Goal: Task Accomplishment & Management: Complete application form

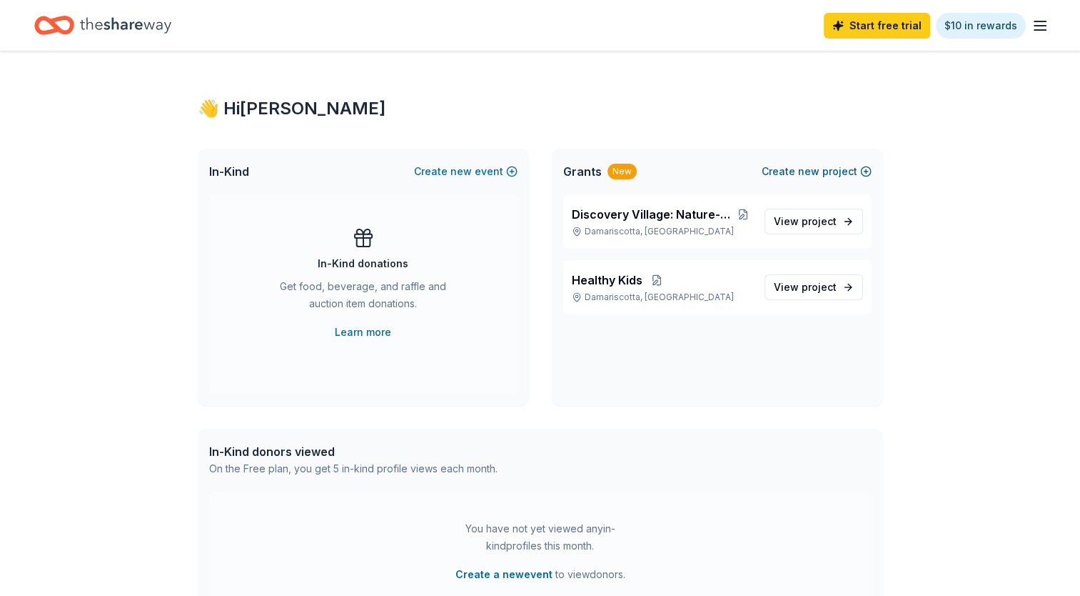
click at [855, 171] on button "Create new project" at bounding box center [817, 171] width 110 height 17
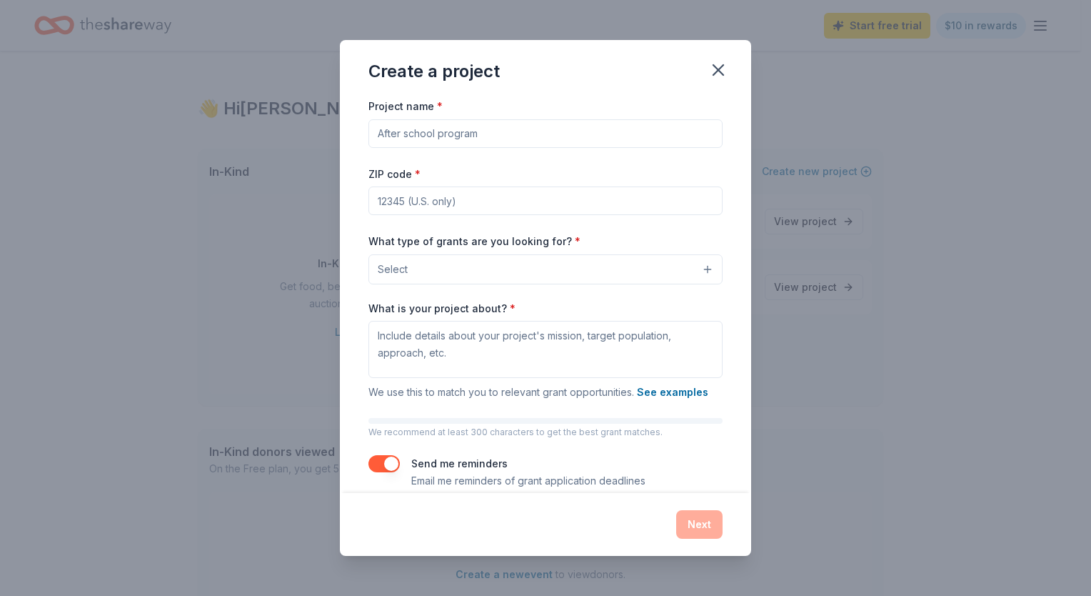
click at [603, 136] on input "Project name *" at bounding box center [545, 133] width 354 height 29
type input "H"
type input "A"
type input "Reclaiming Health with the Y"
type input "04348"
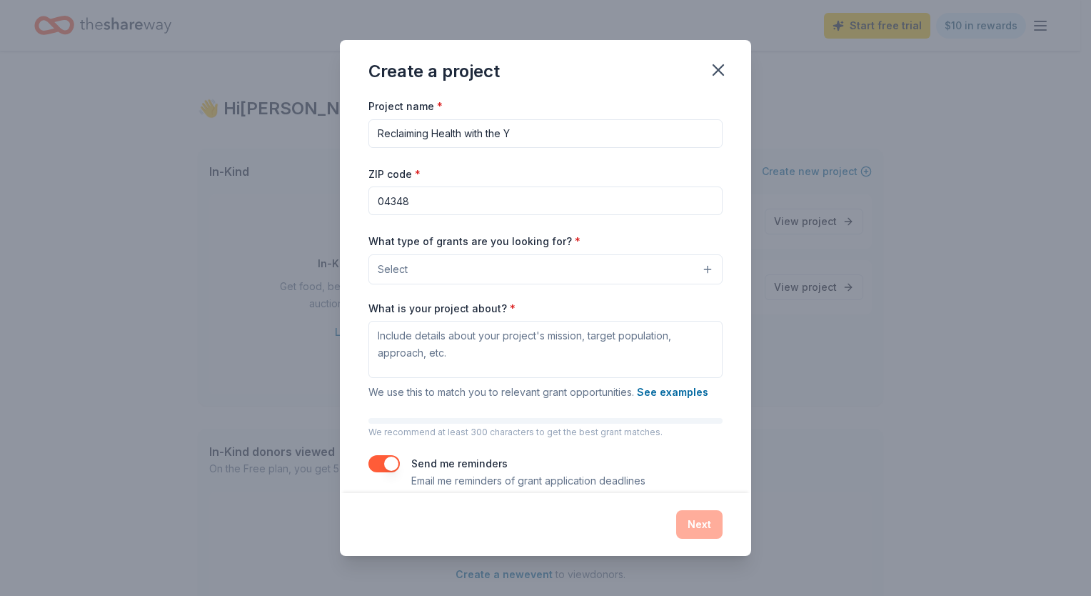
click at [549, 200] on input "04348" at bounding box center [545, 200] width 354 height 29
type input "04543"
click at [703, 277] on button "Select" at bounding box center [545, 269] width 354 height 30
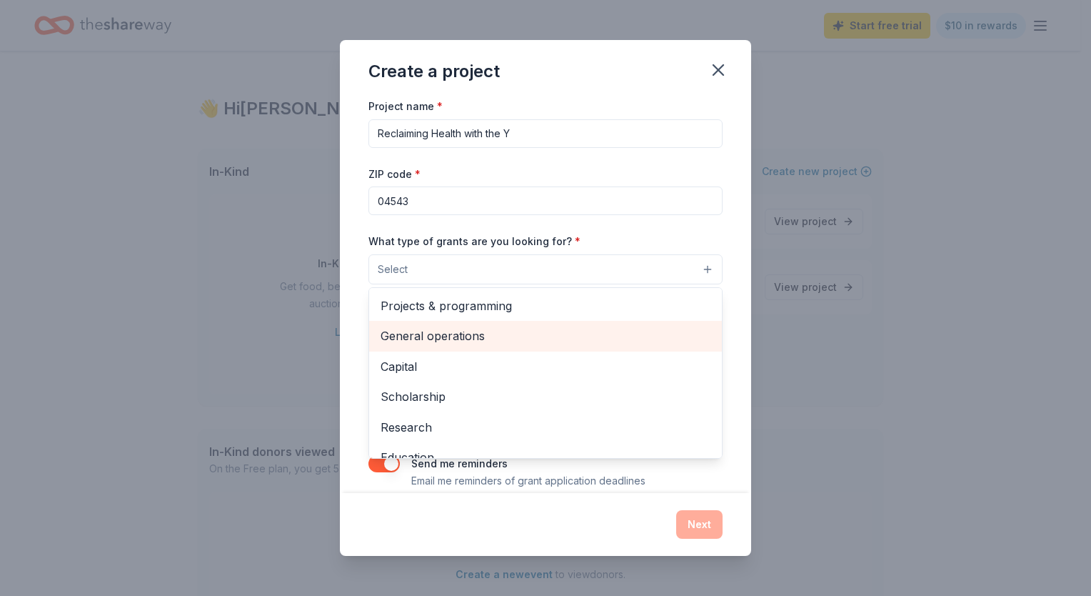
click at [563, 336] on span "General operations" at bounding box center [546, 335] width 330 height 19
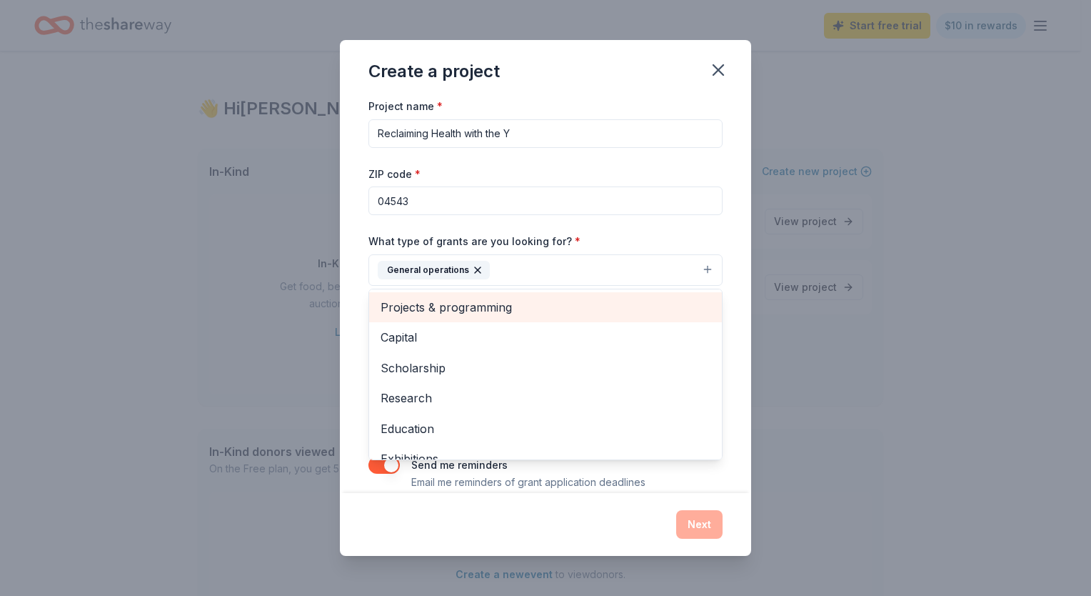
click at [594, 312] on span "Projects & programming" at bounding box center [546, 307] width 330 height 19
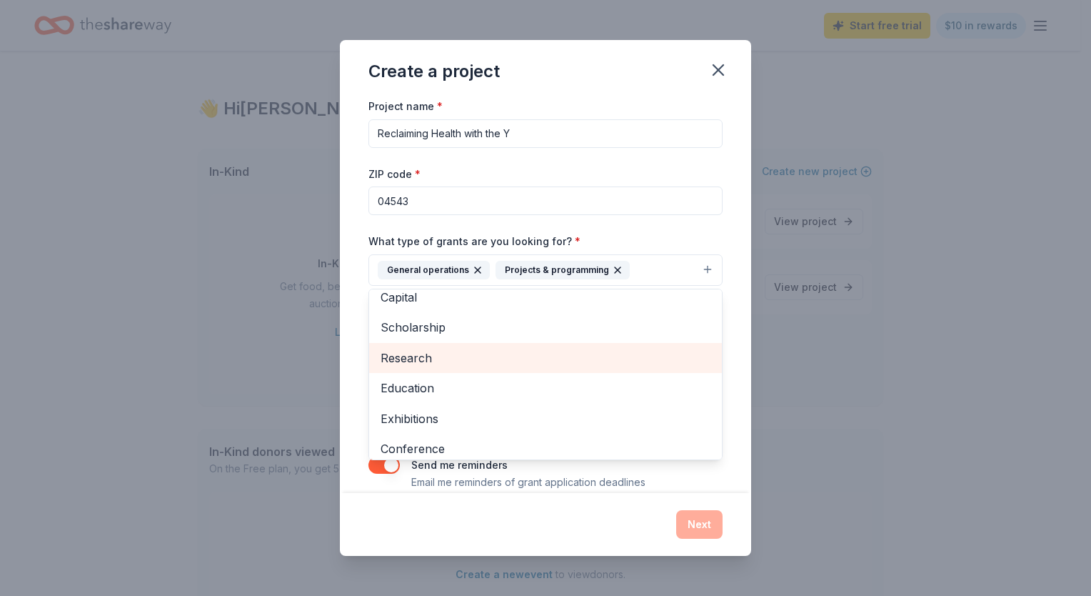
scroll to position [6, 0]
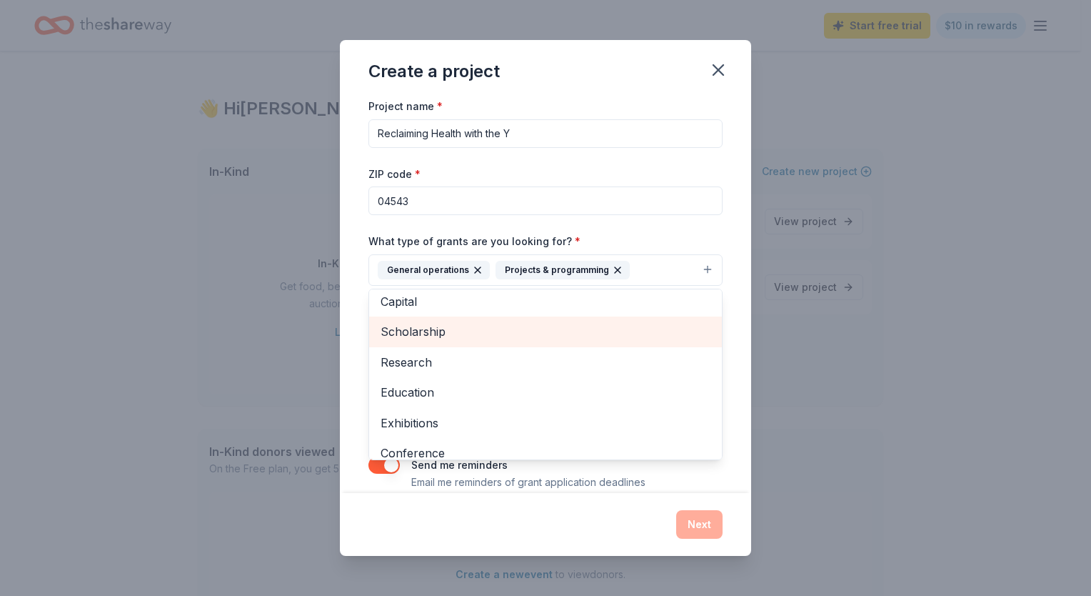
click at [552, 329] on span "Scholarship" at bounding box center [546, 331] width 330 height 19
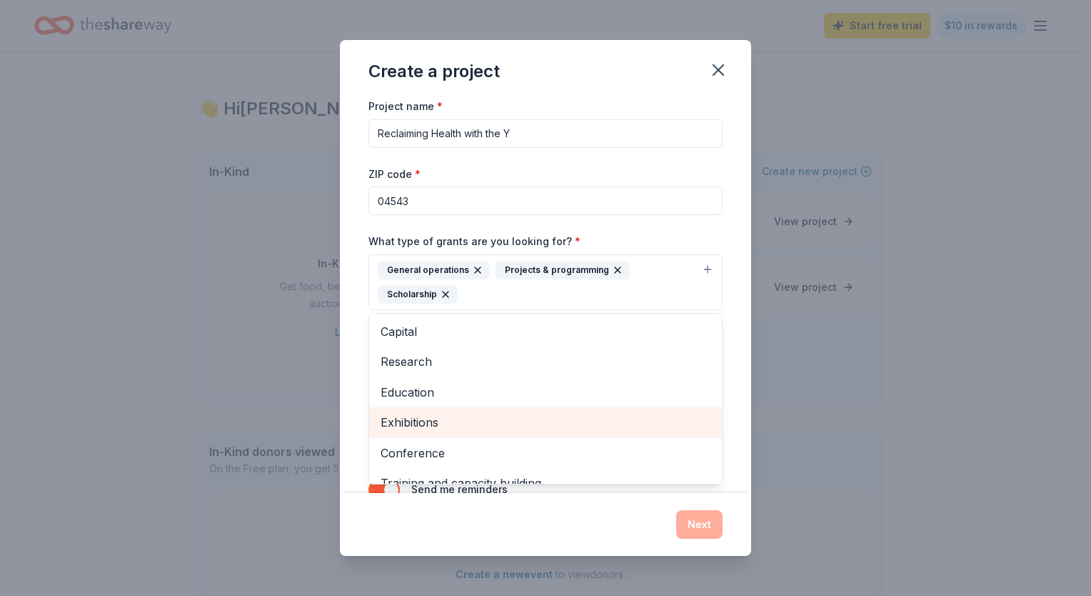
scroll to position [50, 0]
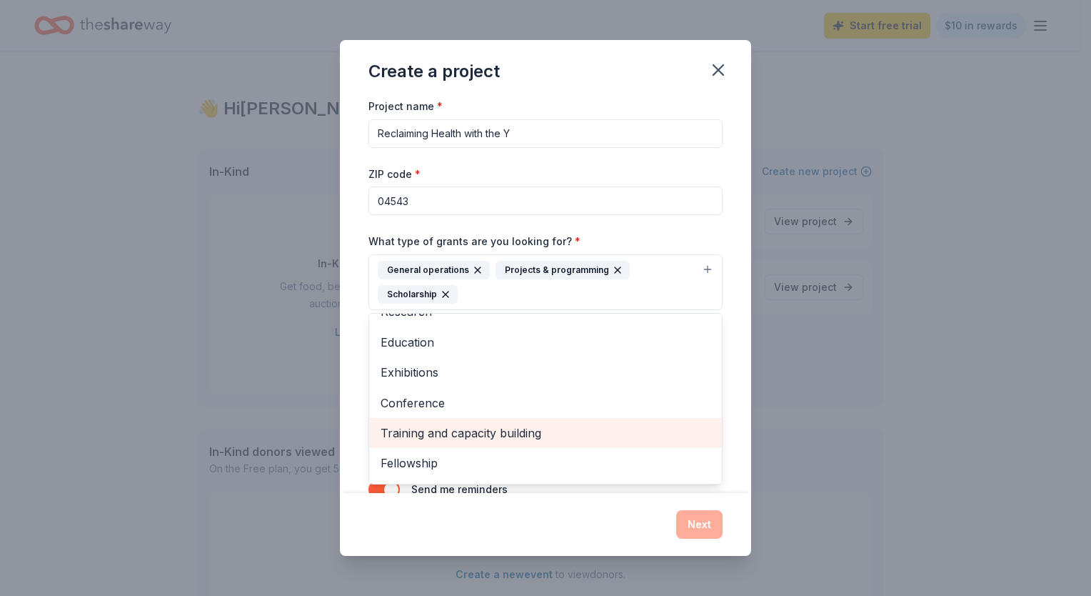
click at [510, 433] on span "Training and capacity building" at bounding box center [546, 432] width 330 height 19
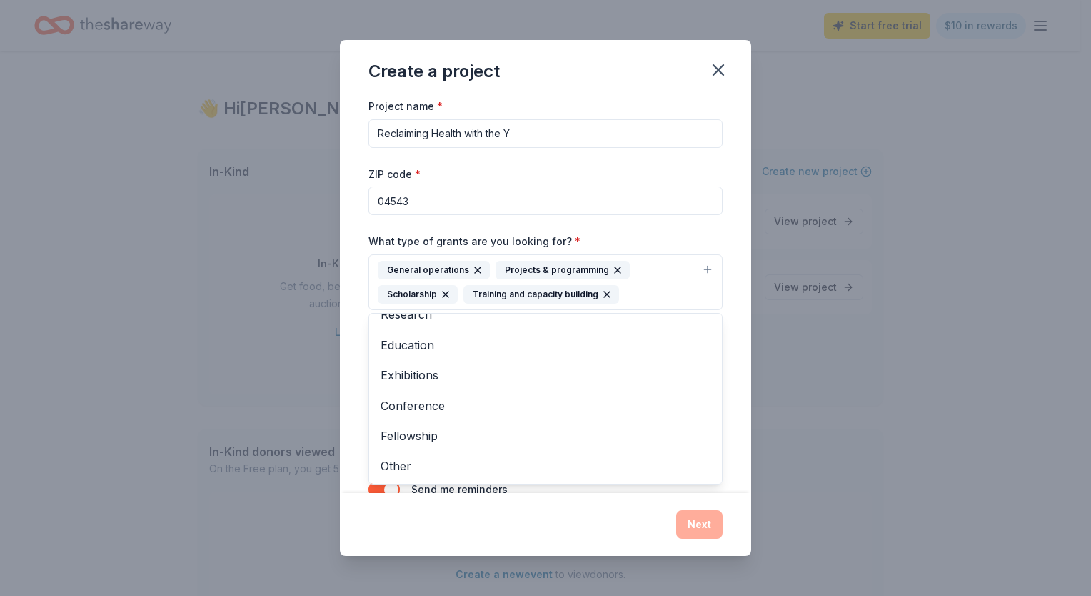
click at [444, 296] on icon "button" at bounding box center [445, 294] width 11 height 11
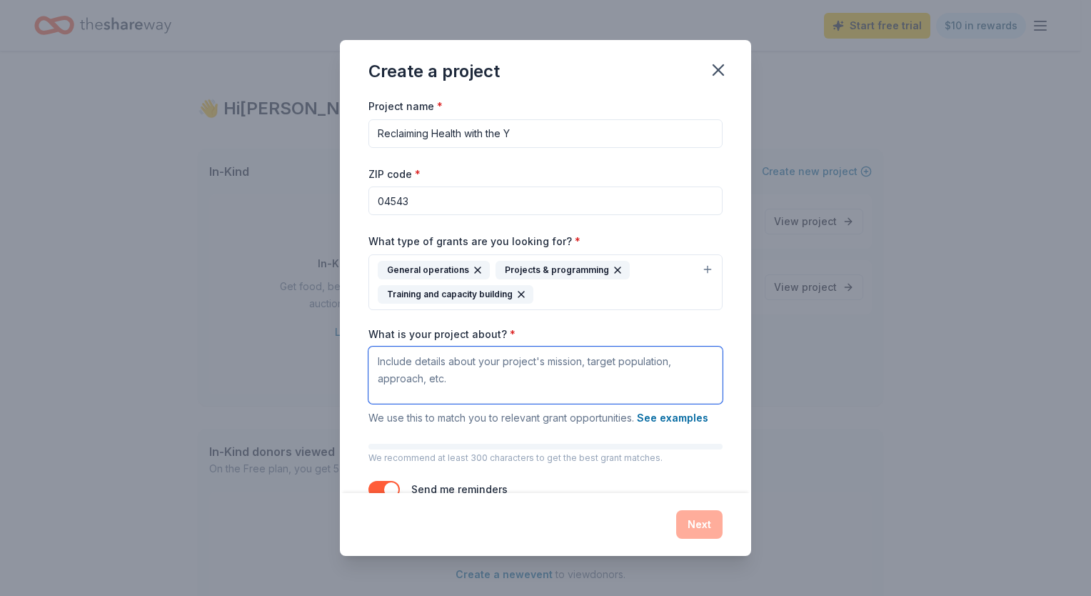
click at [532, 382] on textarea "What is your project about? *" at bounding box center [545, 374] width 354 height 57
click at [446, 355] on textarea "What is your project about? *" at bounding box center [545, 374] width 354 height 57
paste textarea "The YMCA is committed to improving the health and well-being of our community b…"
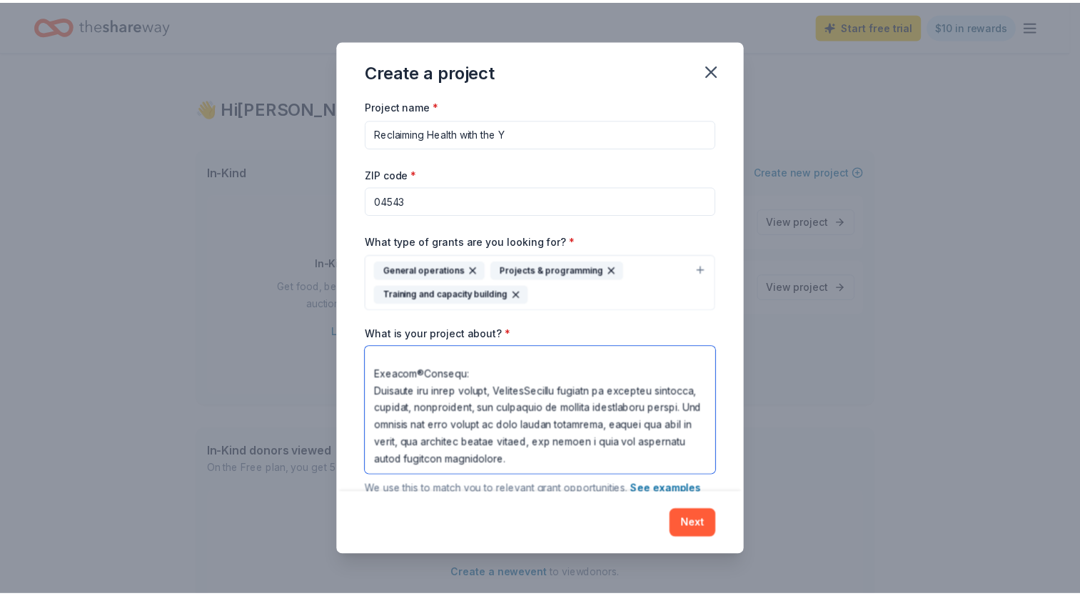
scroll to position [325, 0]
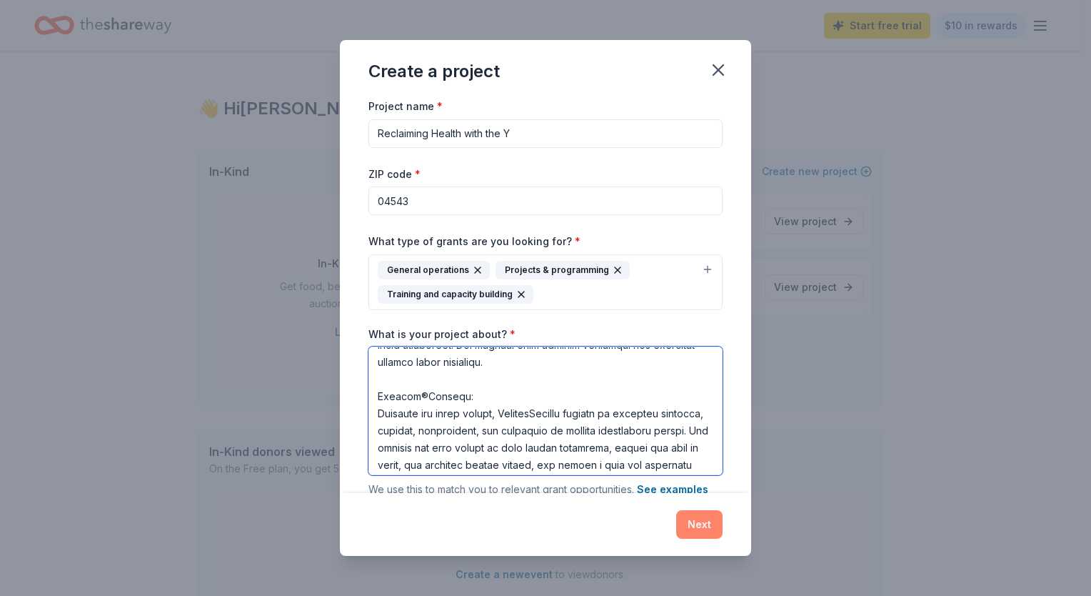
type textarea "The YMCA is committed to improving the health and well-being of our community b…"
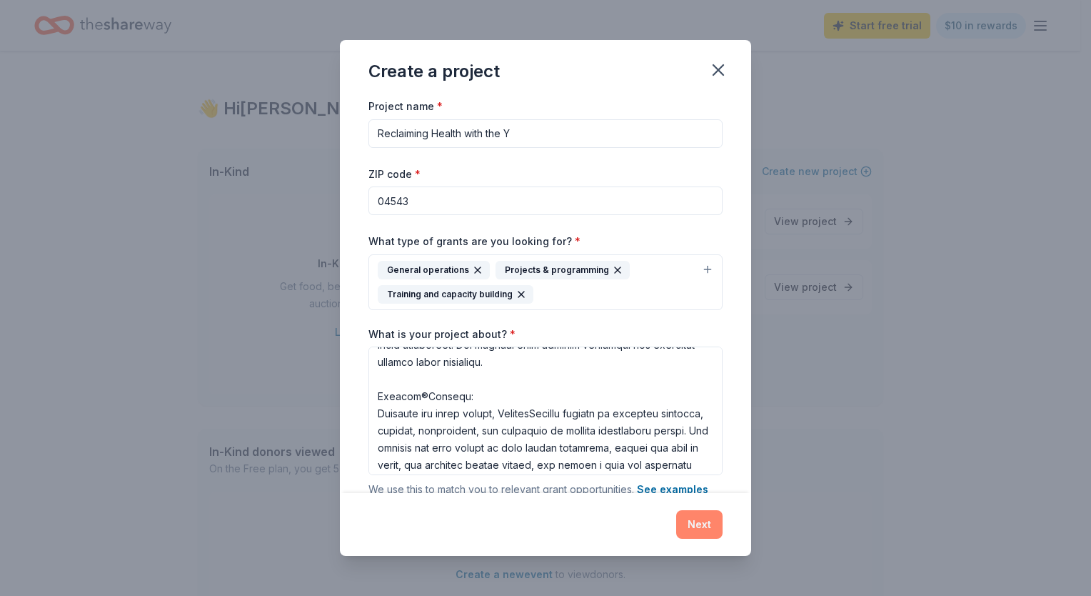
click at [686, 526] on button "Next" at bounding box center [699, 524] width 46 height 29
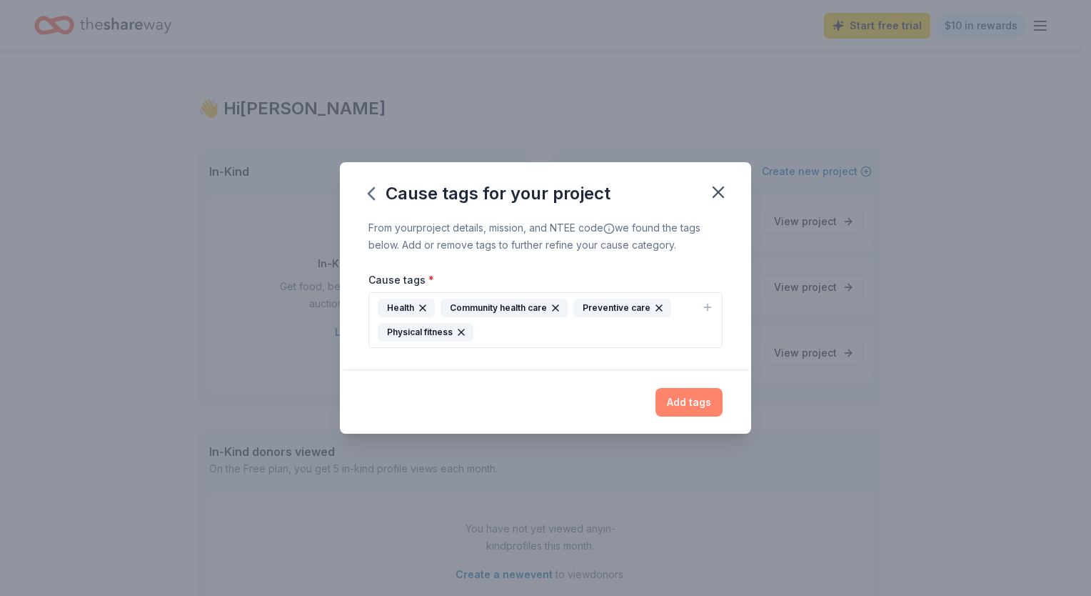
click at [700, 398] on button "Add tags" at bounding box center [689, 402] width 67 height 29
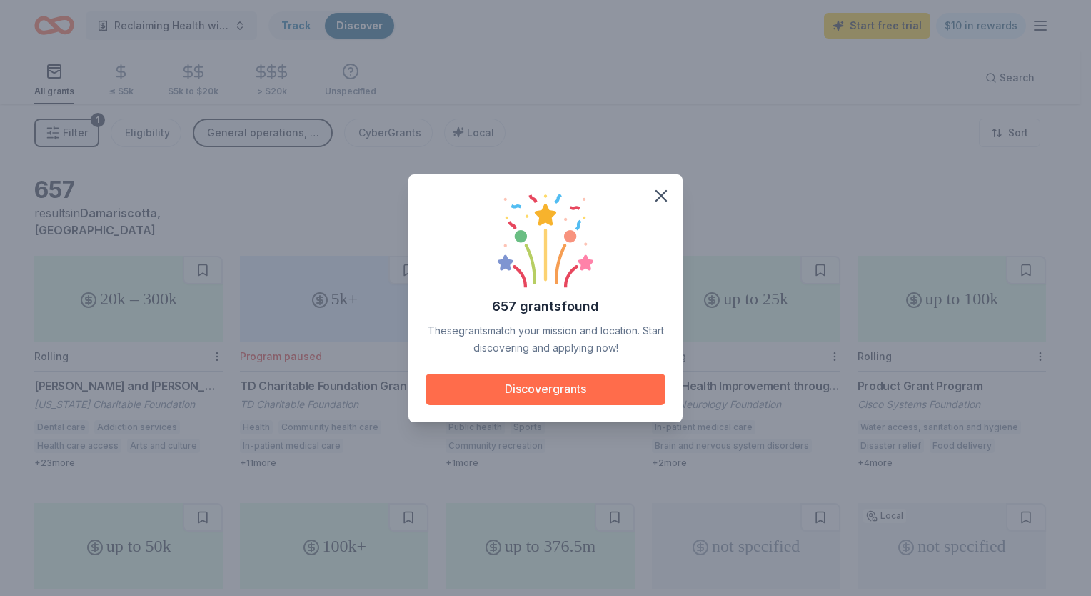
click at [588, 387] on button "Discover grants" at bounding box center [546, 388] width 240 height 31
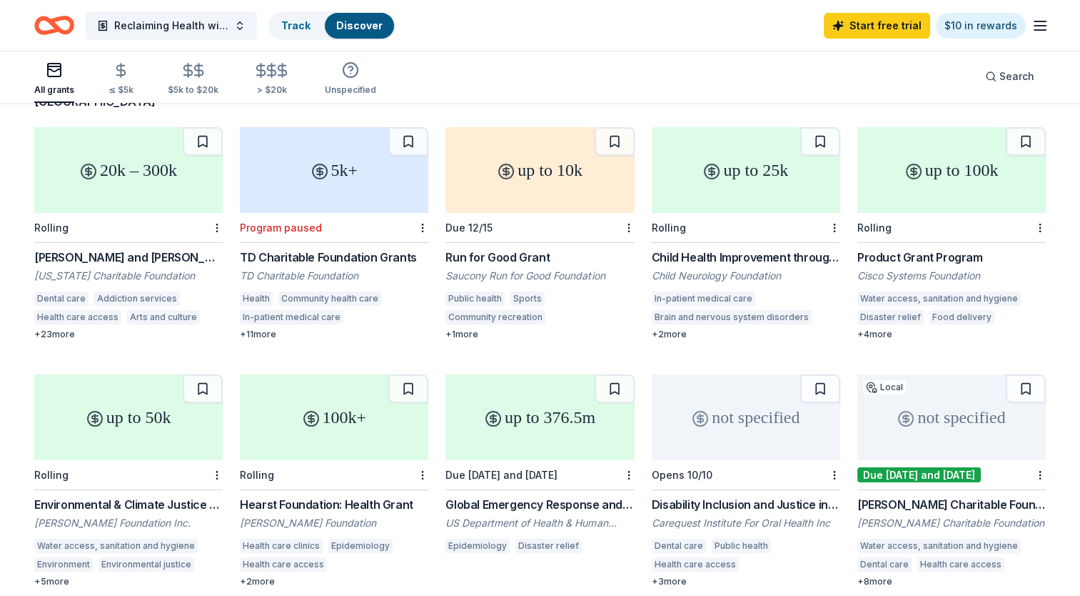
scroll to position [129, 0]
click at [526, 249] on div "Run for Good Grant" at bounding box center [540, 257] width 189 height 17
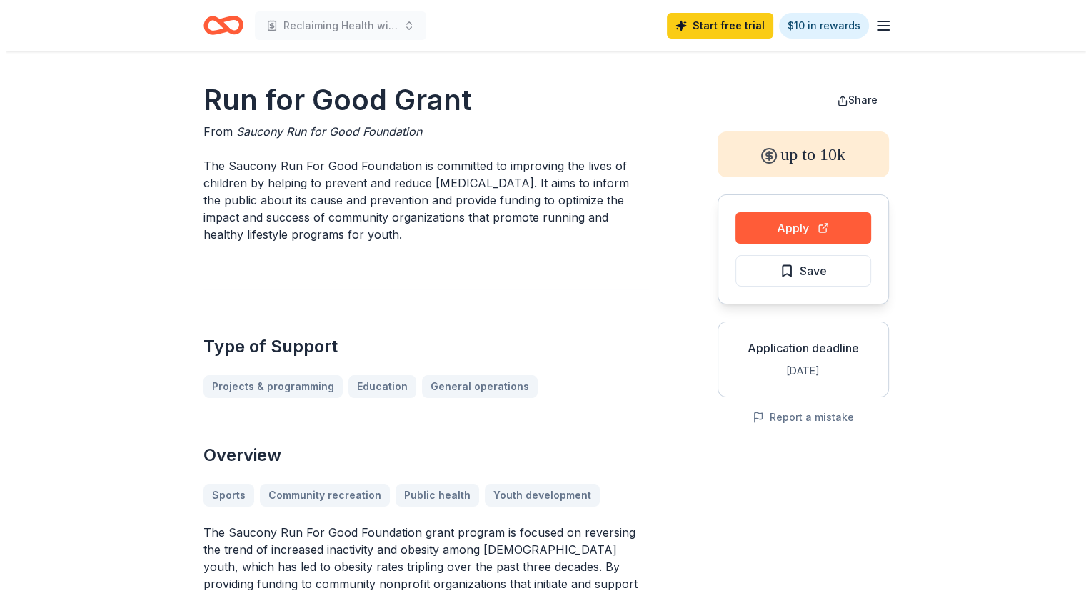
scroll to position [59, 0]
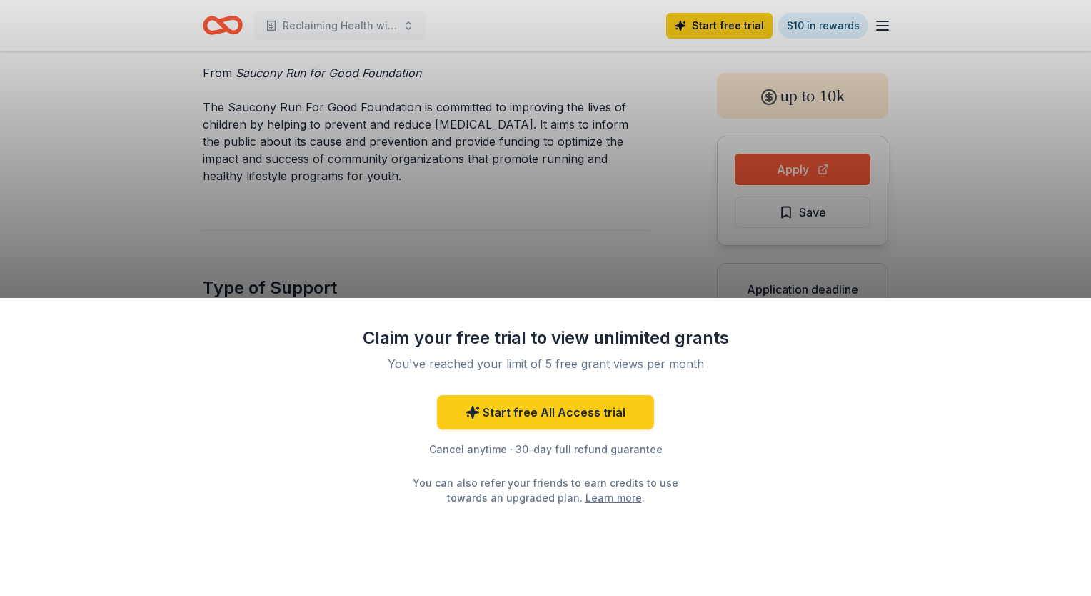
click at [832, 295] on div "Claim your free trial to view unlimited grants You've reached your limit of 5 f…" at bounding box center [545, 298] width 1091 height 596
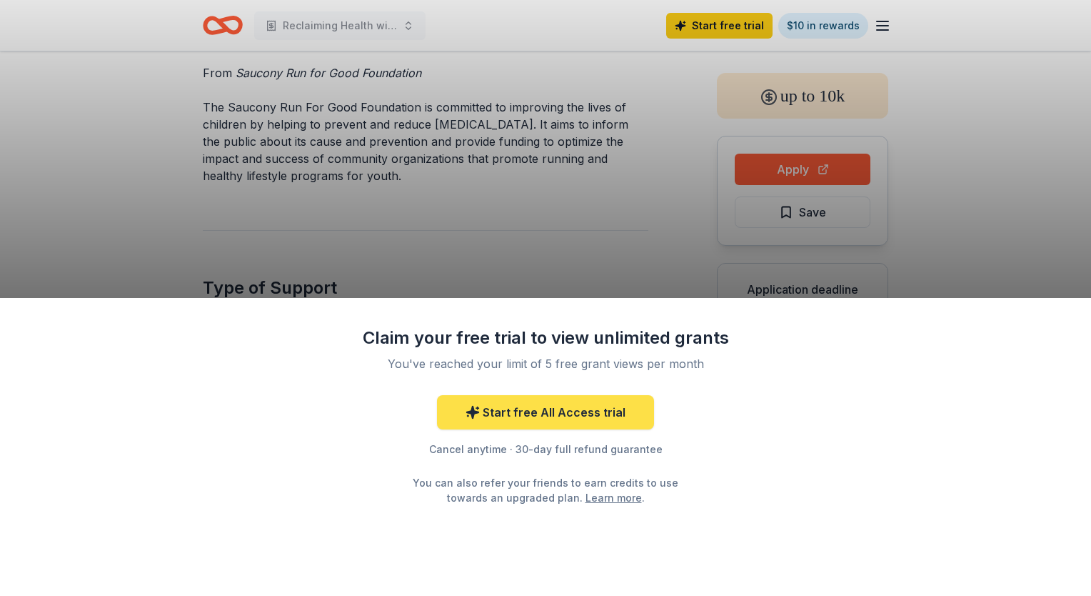
click at [588, 413] on link "Start free All Access trial" at bounding box center [545, 412] width 217 height 34
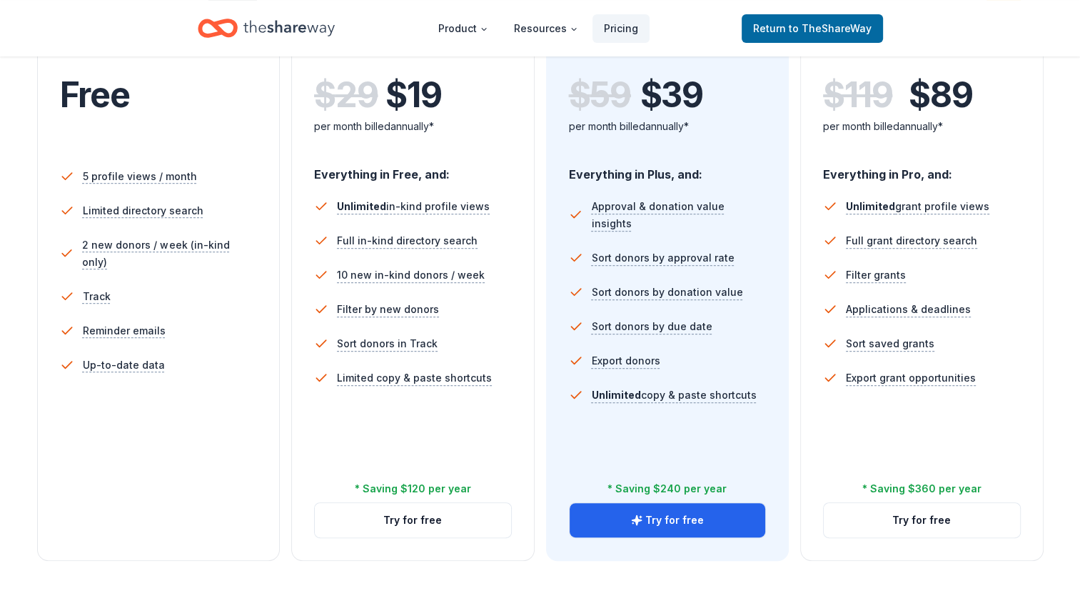
scroll to position [331, 0]
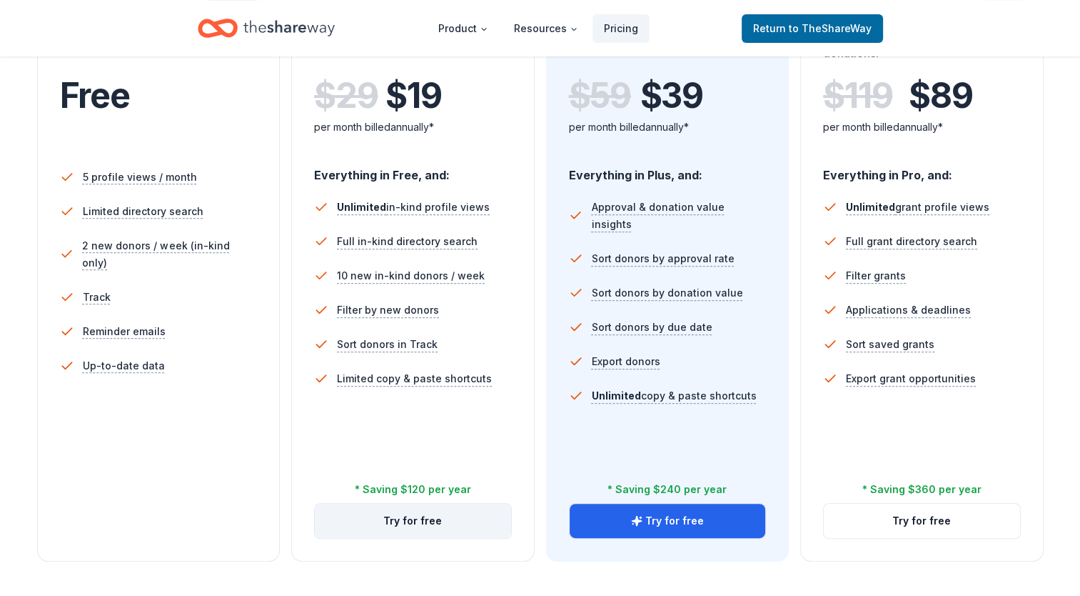
click at [426, 533] on button "Try for free" at bounding box center [413, 520] width 196 height 34
click at [428, 523] on button "Try for free" at bounding box center [413, 520] width 196 height 34
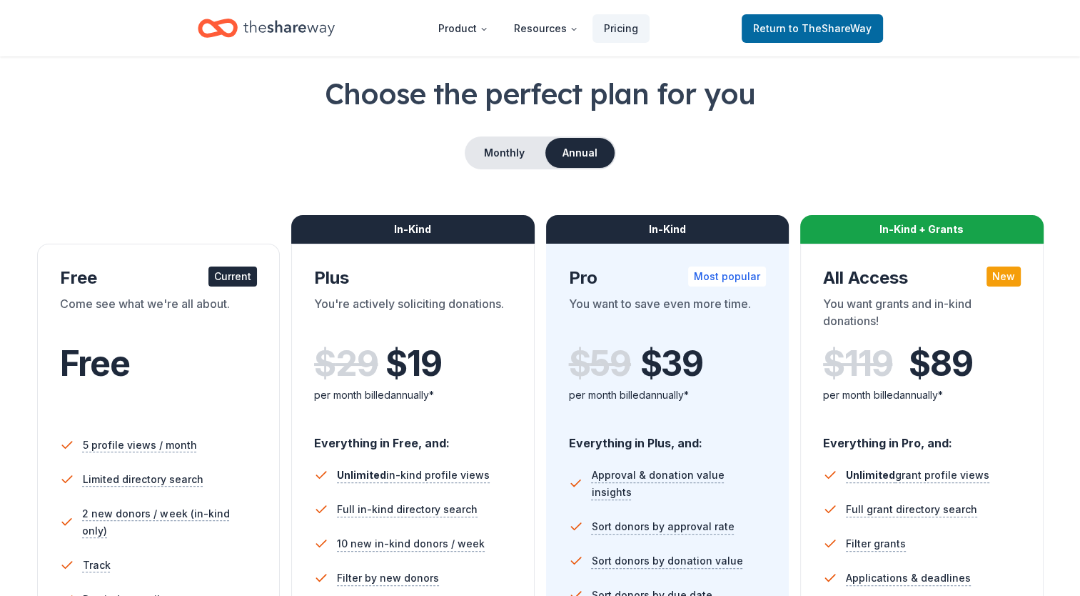
scroll to position [22, 0]
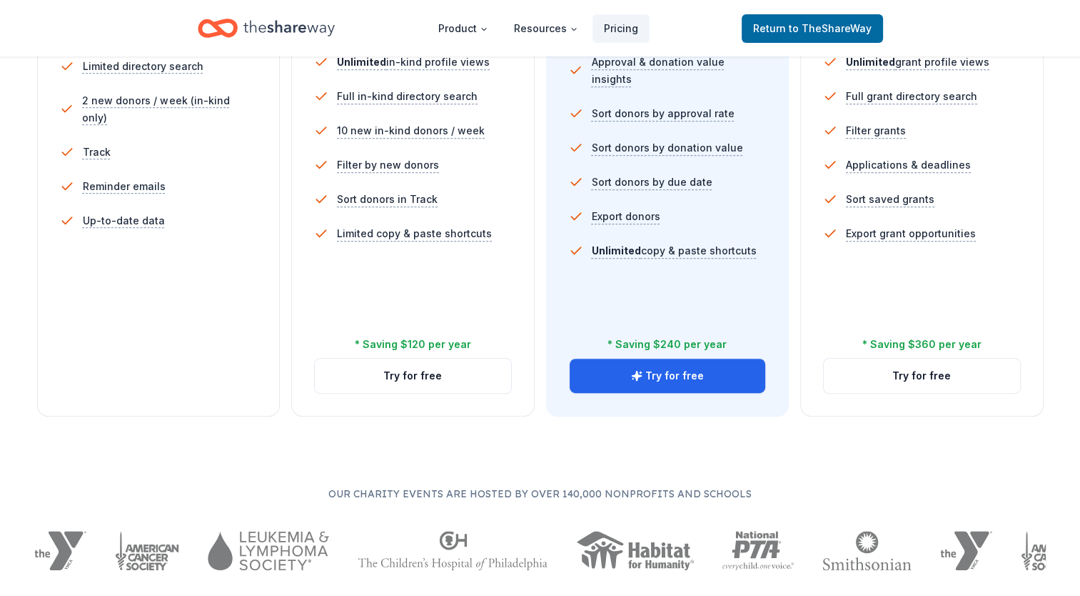
scroll to position [476, 0]
